Goal: Task Accomplishment & Management: Complete application form

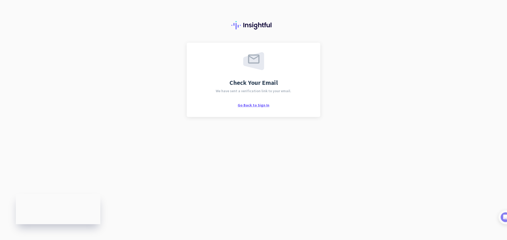
click at [248, 105] on span "Go Back to Sign In" at bounding box center [254, 105] width 32 height 5
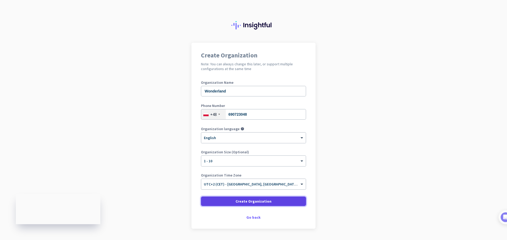
click at [252, 203] on span "Create Organization" at bounding box center [253, 201] width 36 height 5
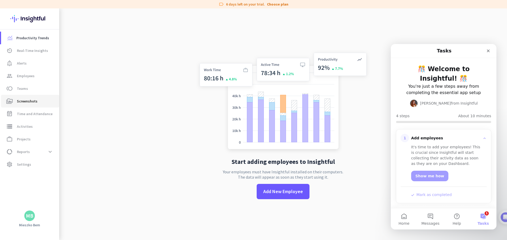
click at [23, 103] on span "Screenshots" at bounding box center [27, 101] width 21 height 6
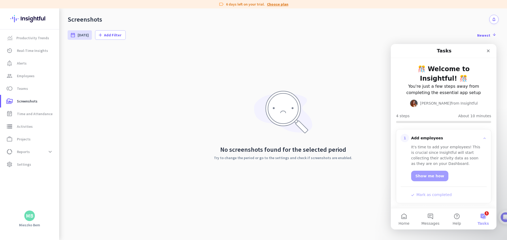
click at [274, 4] on link "Choose plan" at bounding box center [277, 4] width 21 height 5
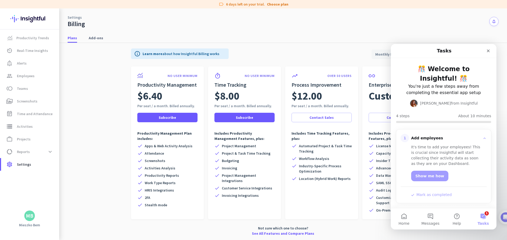
scroll to position [1, 0]
click at [27, 99] on span "Screenshots" at bounding box center [27, 101] width 21 height 6
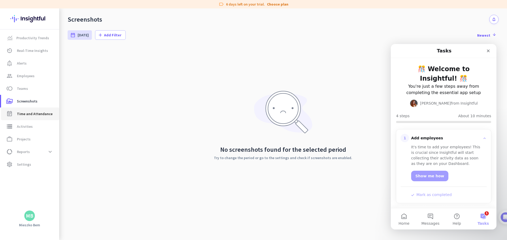
click at [24, 111] on span "Time and Attendance" at bounding box center [35, 114] width 36 height 6
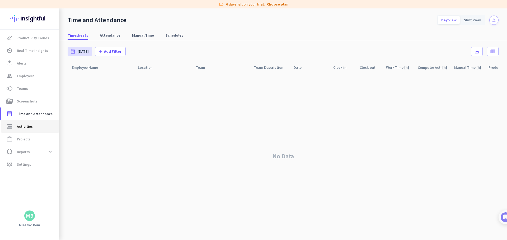
click at [27, 126] on body "label 6 days left on your trial. Choose plan Productivity Trends av_timer Real-…" at bounding box center [253, 120] width 507 height 240
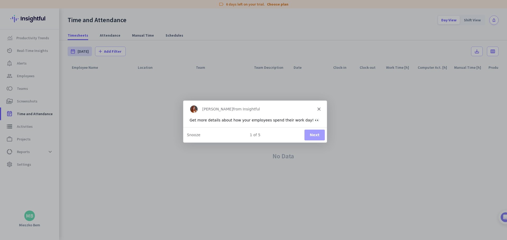
click at [319, 108] on polygon "Close" at bounding box center [318, 108] width 3 height 3
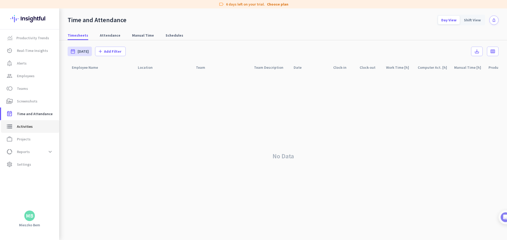
click at [13, 124] on span "storage Activities" at bounding box center [30, 127] width 50 height 6
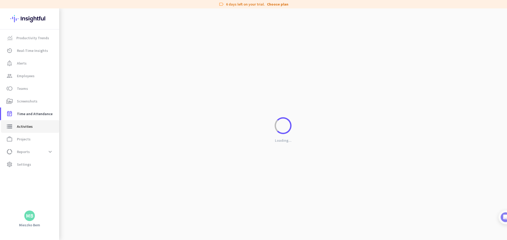
type input "[DATE]"
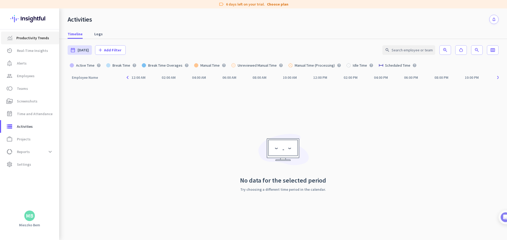
drag, startPoint x: 35, startPoint y: 41, endPoint x: 32, endPoint y: 41, distance: 2.9
click at [34, 41] on span "Productivity Trends" at bounding box center [32, 38] width 33 height 6
type input "[DATE] - [DATE]"
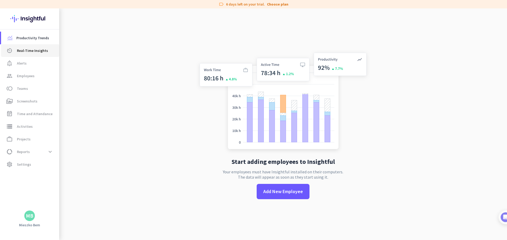
click at [32, 47] on link "av_timer Real-Time Insights" at bounding box center [30, 50] width 58 height 13
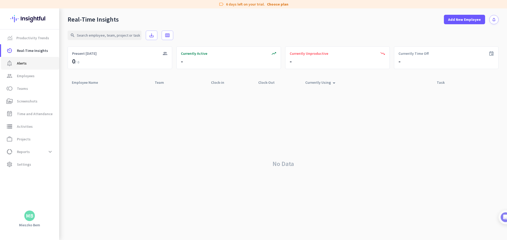
click at [30, 63] on span "notification_important Alerts" at bounding box center [30, 63] width 50 height 6
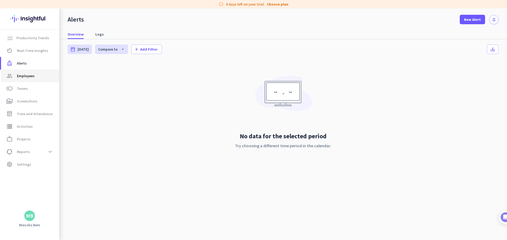
click at [27, 73] on span "Employees" at bounding box center [26, 76] width 18 height 6
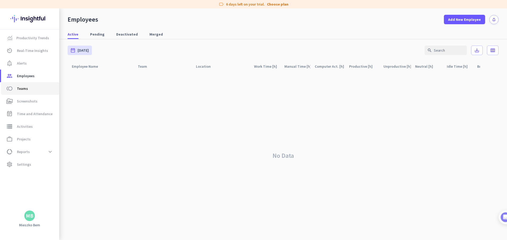
click at [22, 87] on span "Teams" at bounding box center [22, 89] width 11 height 6
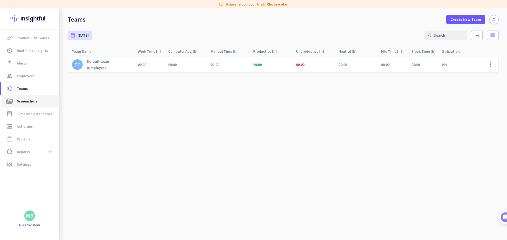
click at [19, 99] on span "Screenshots" at bounding box center [27, 101] width 21 height 6
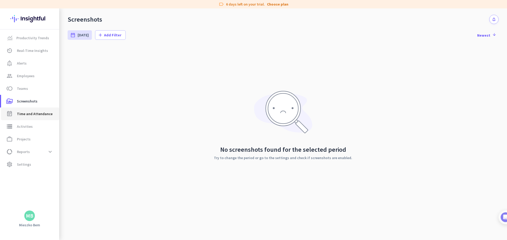
click at [20, 113] on span "Time and Attendance" at bounding box center [35, 114] width 36 height 6
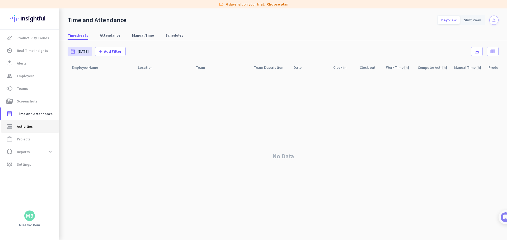
click at [22, 125] on span "Activities" at bounding box center [25, 127] width 16 height 6
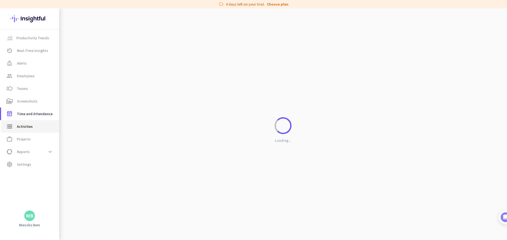
type input "[DATE]"
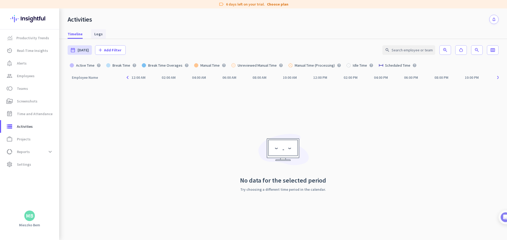
click at [102, 34] on link "Logs" at bounding box center [98, 34] width 15 height 10
type input "[DATE] - [DATE]"
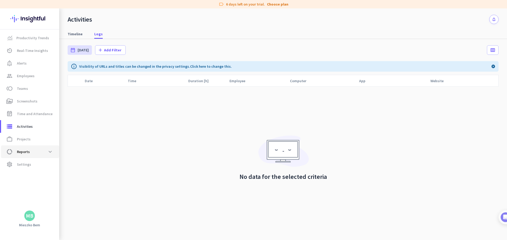
click at [19, 154] on span "Reports" at bounding box center [23, 152] width 13 height 6
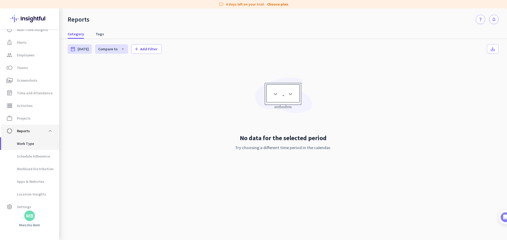
scroll to position [26, 0]
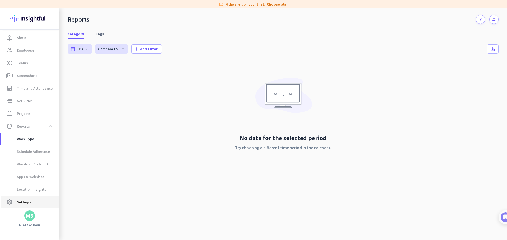
click at [32, 201] on span "settings Settings" at bounding box center [30, 202] width 50 height 6
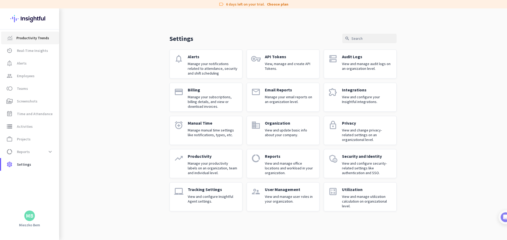
click at [27, 39] on span "Productivity Trends" at bounding box center [32, 38] width 33 height 6
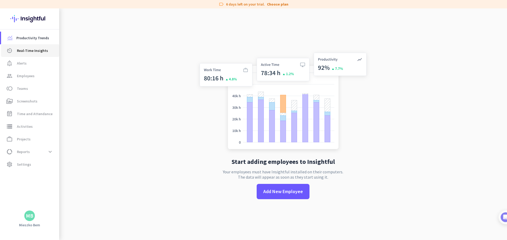
click at [30, 53] on span "Real-Time Insights" at bounding box center [32, 51] width 31 height 6
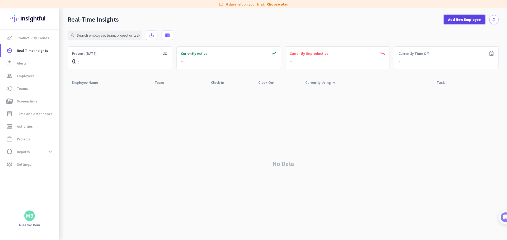
click at [460, 20] on span "Add New Employee" at bounding box center [464, 19] width 33 height 5
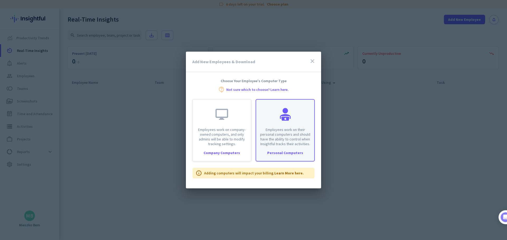
click at [282, 135] on p "Employees work on their personal computers and should have the ability to contr…" at bounding box center [285, 136] width 52 height 19
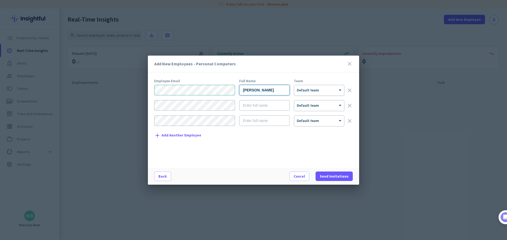
type input "[PERSON_NAME]"
click at [297, 88] on div at bounding box center [319, 89] width 50 height 4
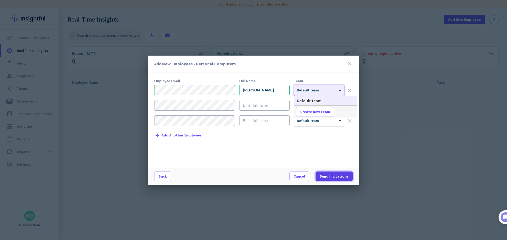
click at [325, 178] on span "Send Invitations" at bounding box center [334, 176] width 29 height 5
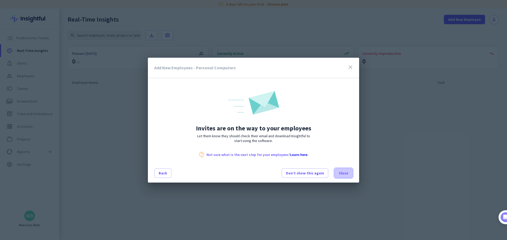
click at [344, 174] on span "Close" at bounding box center [344, 173] width 10 height 5
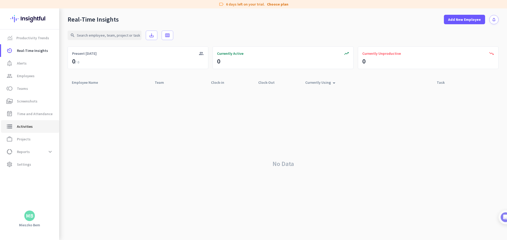
click at [23, 125] on span "Activities" at bounding box center [25, 127] width 16 height 6
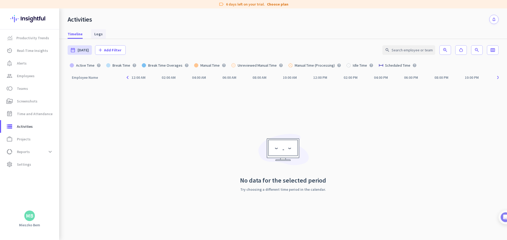
click at [97, 31] on span "Logs" at bounding box center [98, 34] width 8 height 10
type input "[DATE] - [DATE]"
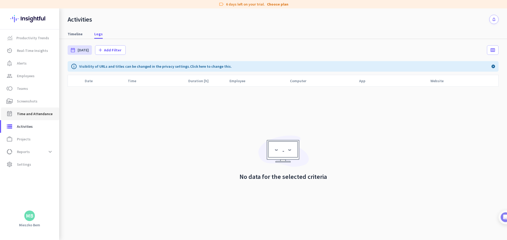
click at [26, 108] on link "event_note Time and Attendance" at bounding box center [30, 114] width 58 height 13
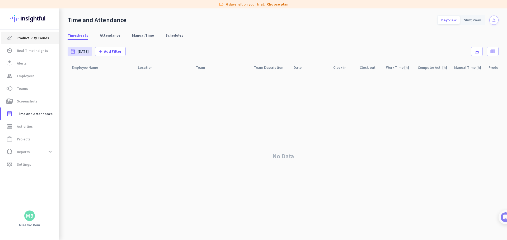
click at [34, 39] on span "Productivity Trends" at bounding box center [32, 38] width 33 height 6
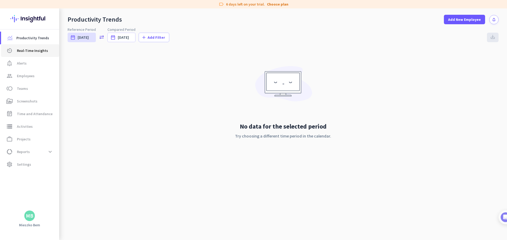
click at [15, 49] on span "av_timer Real-Time Insights" at bounding box center [30, 51] width 50 height 6
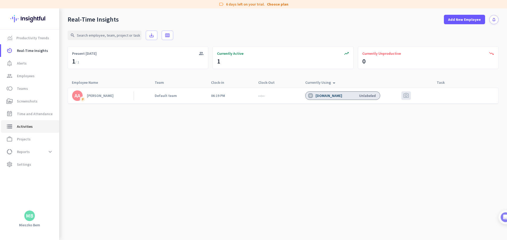
click at [35, 127] on span "storage Activities" at bounding box center [30, 127] width 50 height 6
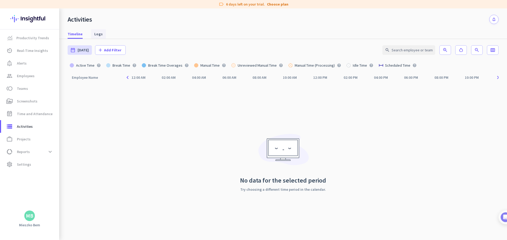
click at [96, 35] on span "Logs" at bounding box center [98, 33] width 8 height 5
type input "[DATE] - [DATE]"
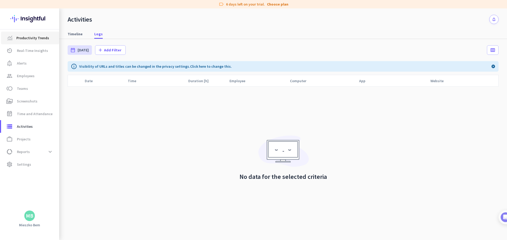
click at [26, 38] on span "Productivity Trends" at bounding box center [32, 38] width 33 height 6
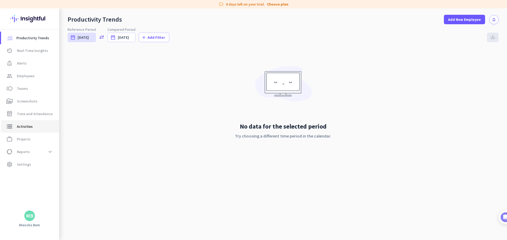
click at [21, 129] on span "Activities" at bounding box center [25, 127] width 16 height 6
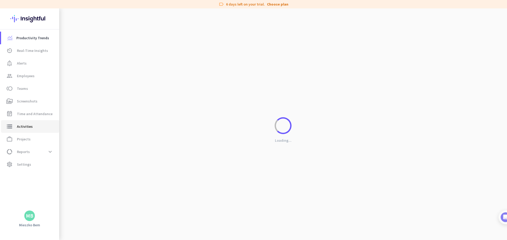
type input "[DATE]"
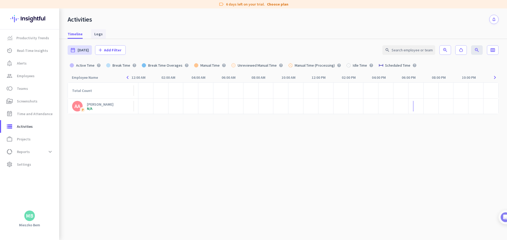
click at [97, 32] on span "Logs" at bounding box center [98, 33] width 8 height 5
type input "[DATE] - [DATE]"
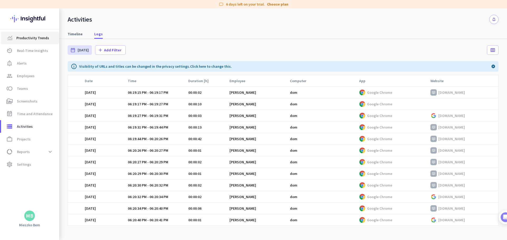
click at [35, 36] on span "Productivity Trends" at bounding box center [32, 38] width 33 height 6
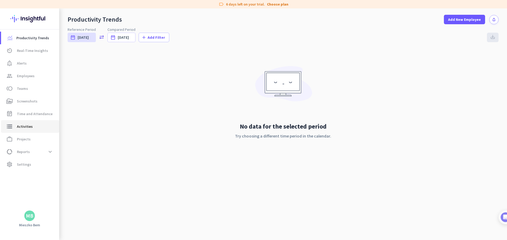
click at [31, 126] on span "Activities" at bounding box center [25, 127] width 16 height 6
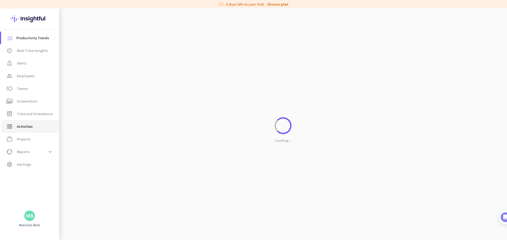
type input "[DATE]"
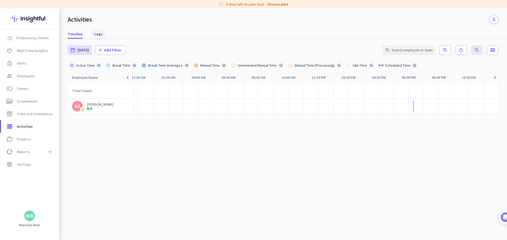
click at [97, 35] on span "Logs" at bounding box center [98, 33] width 8 height 5
type input "[DATE] - [DATE]"
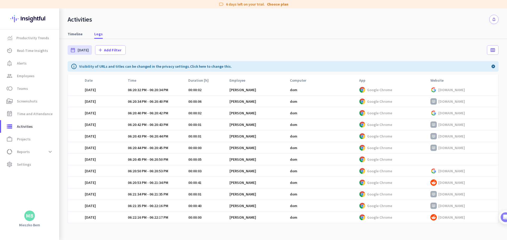
scroll to position [125, 0]
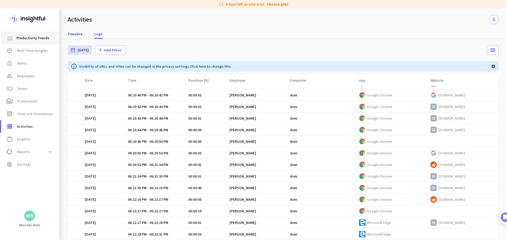
click at [34, 36] on span "Productivity Trends" at bounding box center [32, 38] width 33 height 6
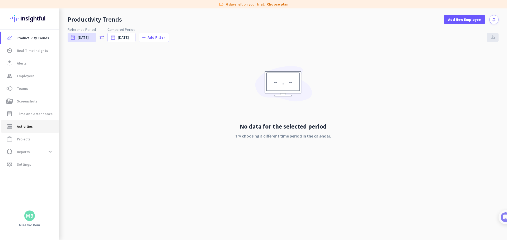
click at [33, 128] on span "storage Activities" at bounding box center [30, 127] width 50 height 6
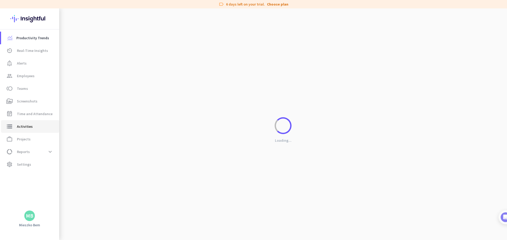
type input "[DATE]"
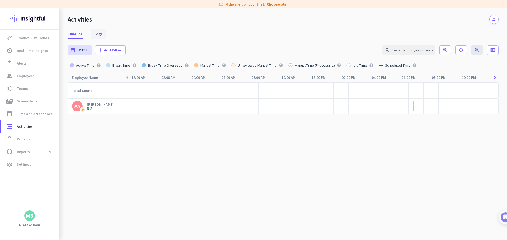
click at [94, 35] on span "Logs" at bounding box center [98, 33] width 8 height 5
type input "[DATE] - [DATE]"
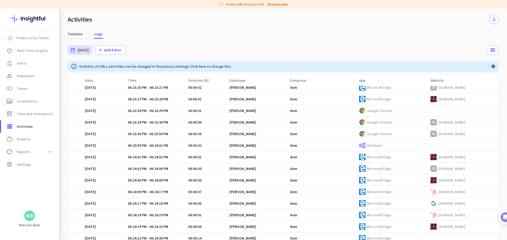
scroll to position [299, 0]
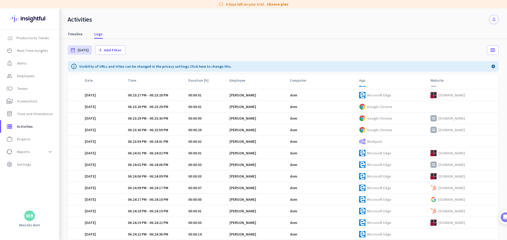
click at [446, 222] on p "[DOMAIN_NAME]" at bounding box center [451, 223] width 27 height 5
click at [439, 222] on p "[DOMAIN_NAME]" at bounding box center [451, 223] width 27 height 5
drag, startPoint x: 466, startPoint y: 224, endPoint x: 433, endPoint y: 222, distance: 32.8
click at [433, 222] on div "[DOMAIN_NAME]" at bounding box center [464, 223] width 68 height 6
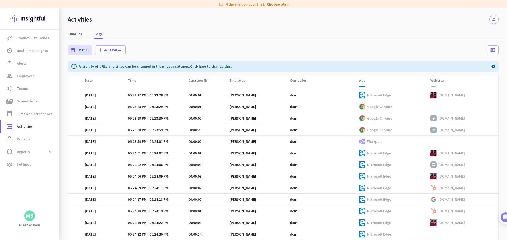
copy div "[DOMAIN_NAME]"
